Goal: Task Accomplishment & Management: Manage account settings

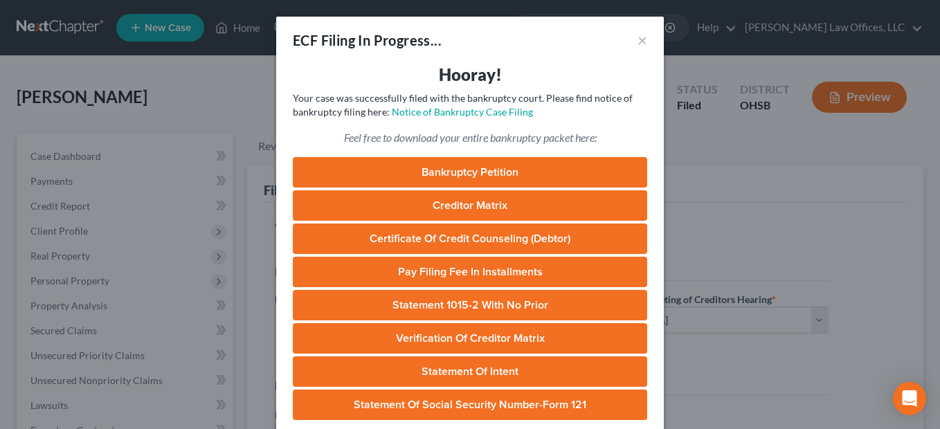
select select "0"
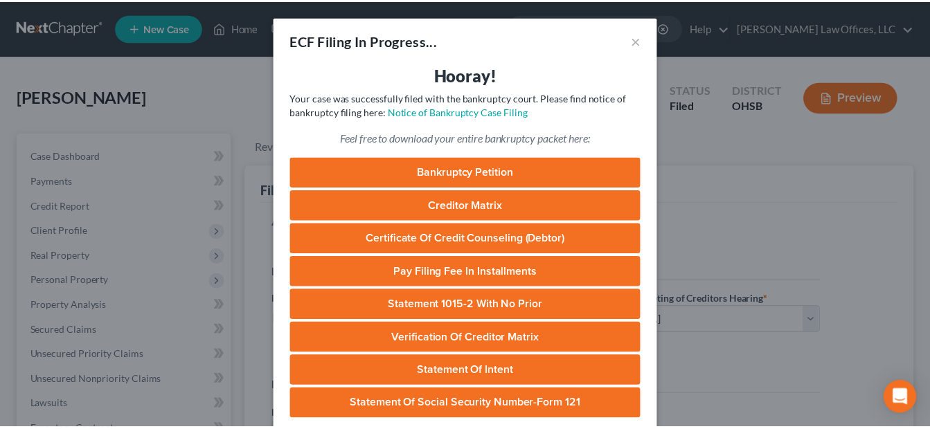
scroll to position [208, 0]
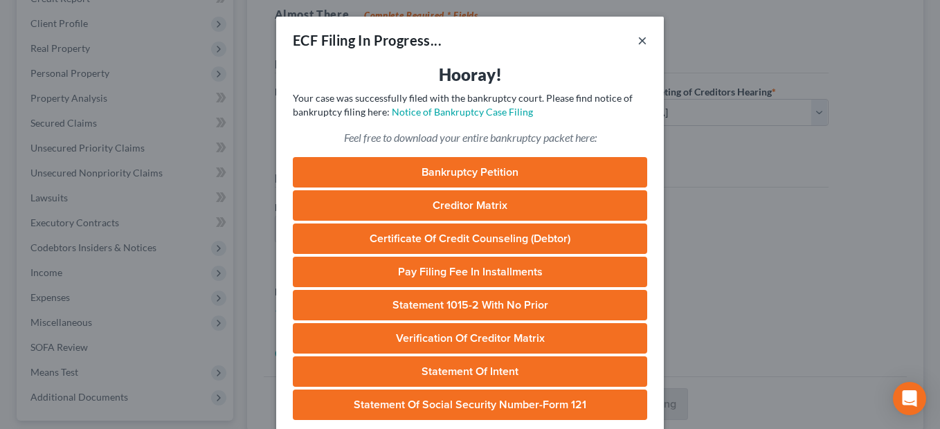
click at [638, 40] on button "×" at bounding box center [643, 40] width 10 height 17
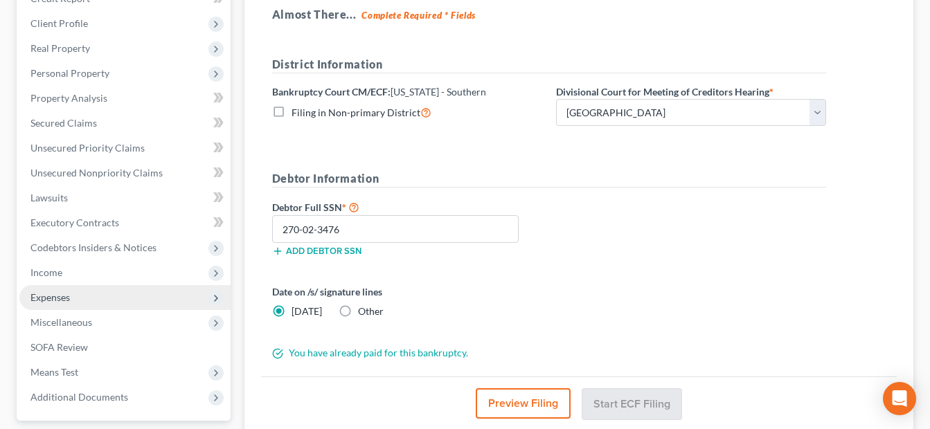
scroll to position [332, 0]
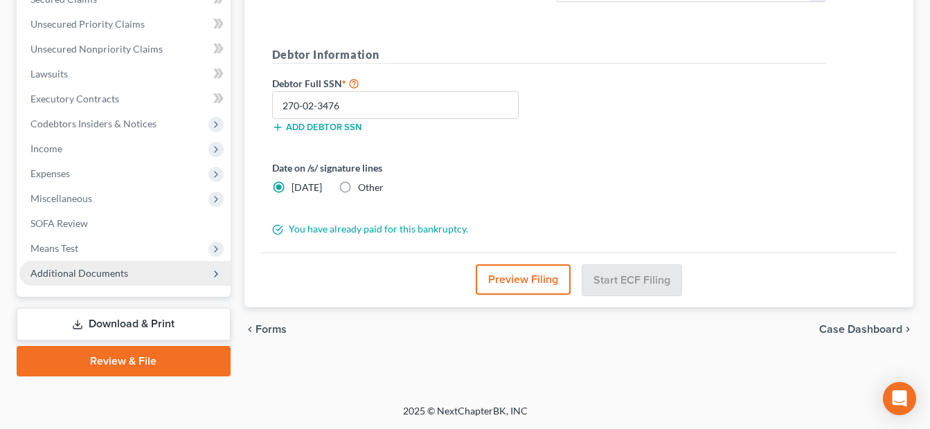
click at [111, 272] on span "Additional Documents" at bounding box center [79, 273] width 98 height 12
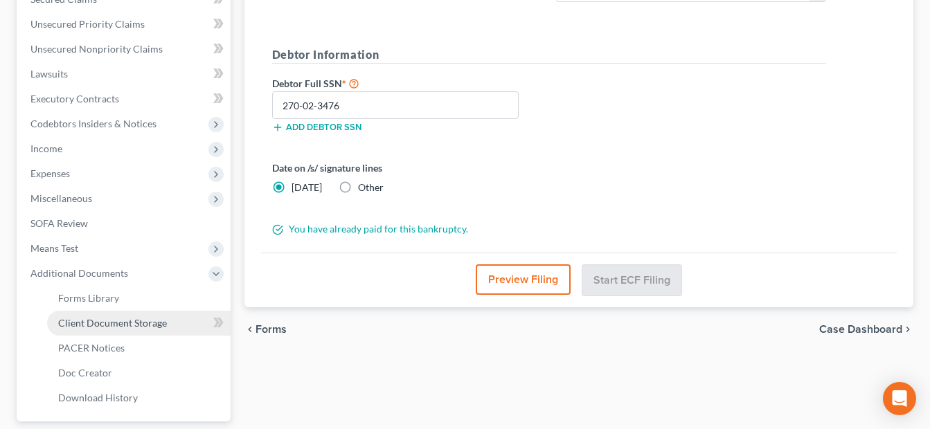
click at [157, 321] on span "Client Document Storage" at bounding box center [112, 323] width 109 height 12
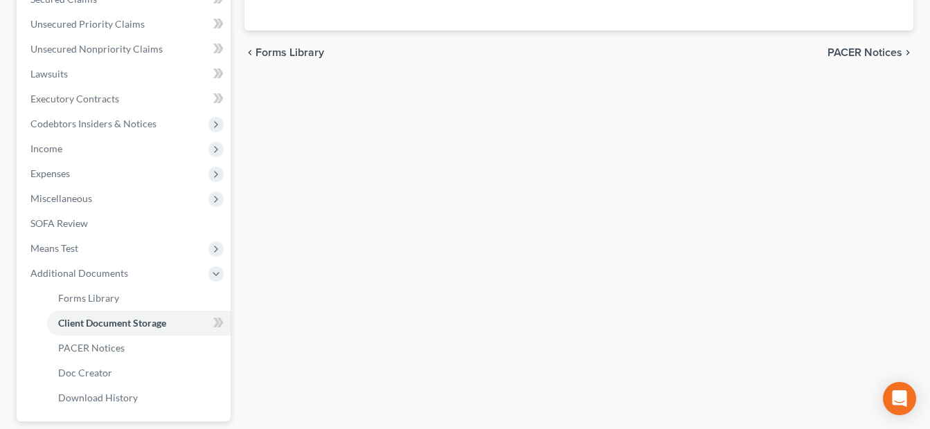
scroll to position [326, 0]
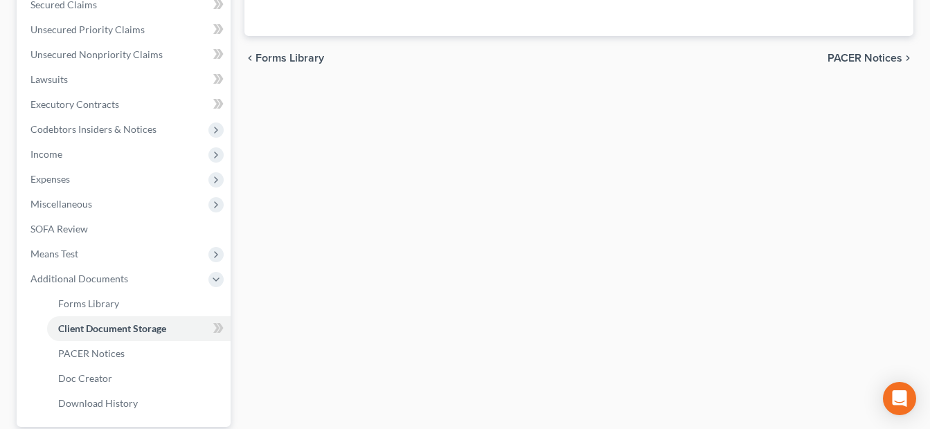
select select "7"
select select "37"
select select "52"
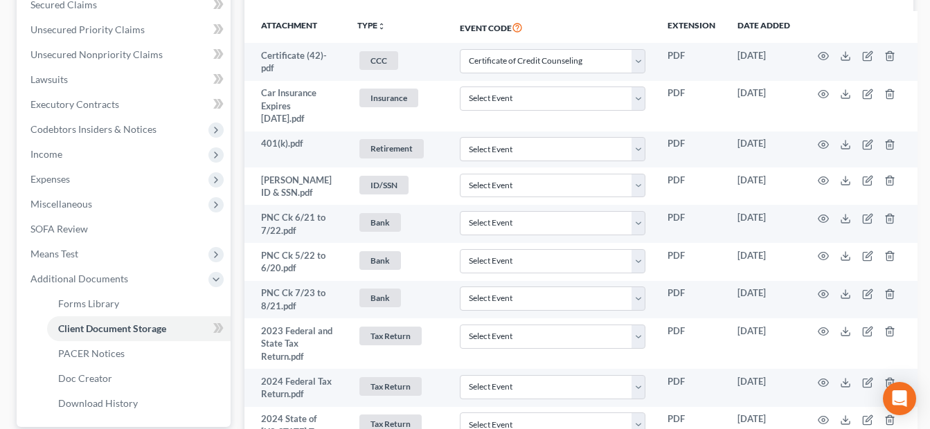
scroll to position [0, 0]
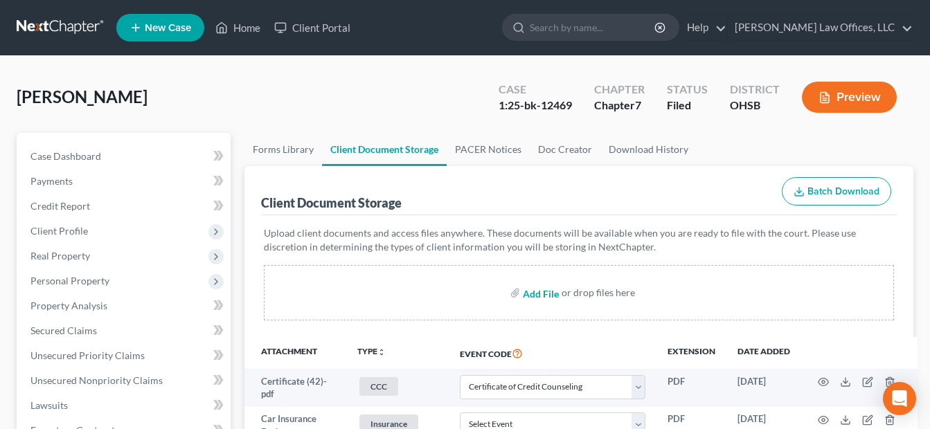
click at [541, 294] on input "file" at bounding box center [539, 292] width 33 height 25
type input "C:\fakepath\[PERSON_NAME].Ariana.pdf"
select select "7"
select select "37"
select select "52"
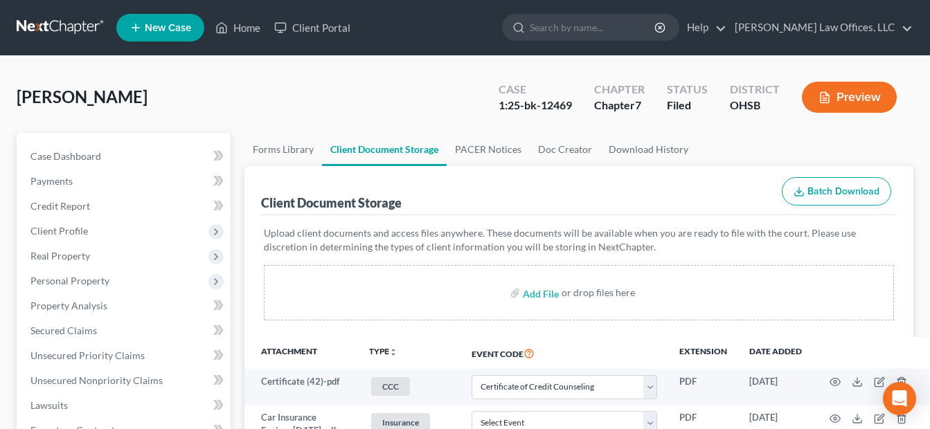
scroll to position [1226, 0]
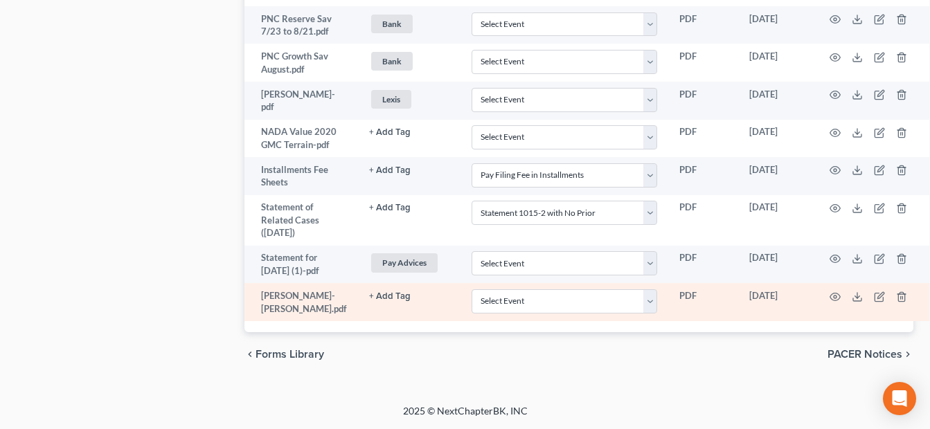
click at [388, 301] on button "+ Add Tag" at bounding box center [390, 296] width 42 height 9
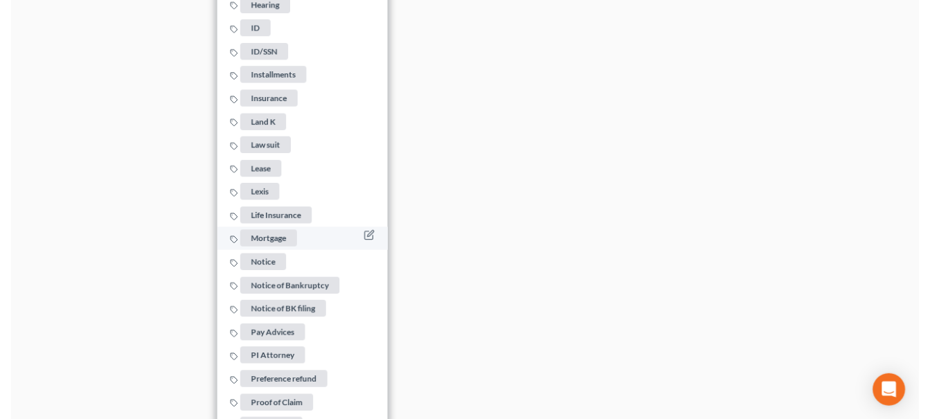
scroll to position [1988, 0]
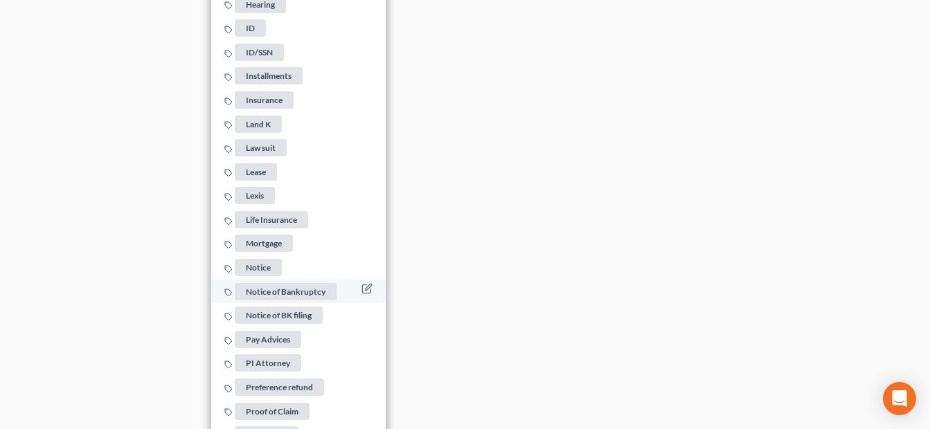
click at [264, 301] on span "Notice of Bankruptcy" at bounding box center [286, 291] width 102 height 17
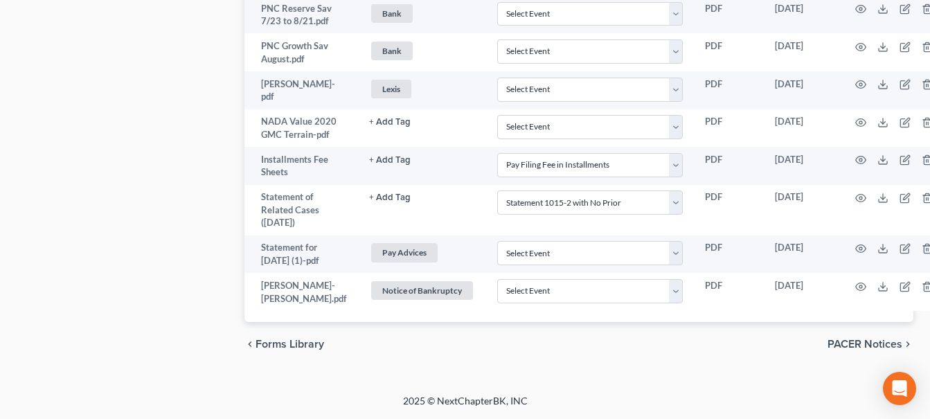
scroll to position [1275, 0]
